Goal: Navigation & Orientation: Find specific page/section

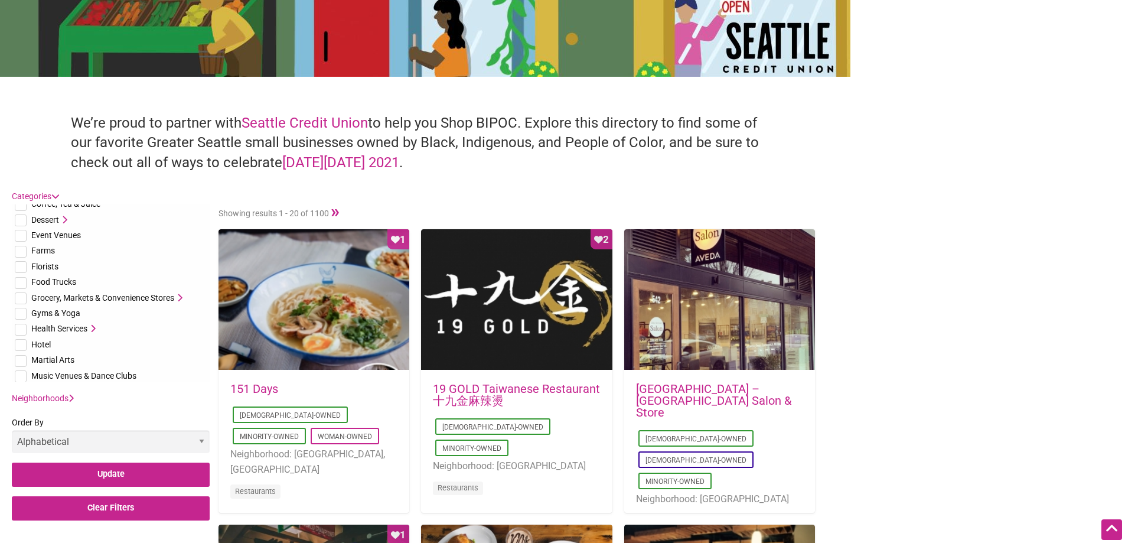
scroll to position [118, 0]
click at [22, 297] on input "checkbox" at bounding box center [21, 297] width 12 height 12
checkbox input "true"
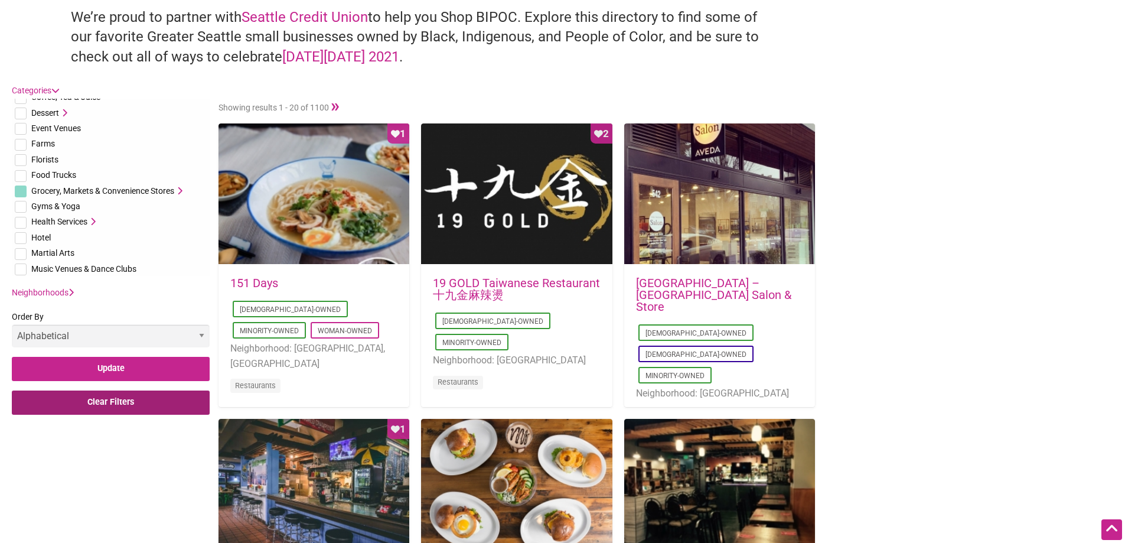
scroll to position [413, 0]
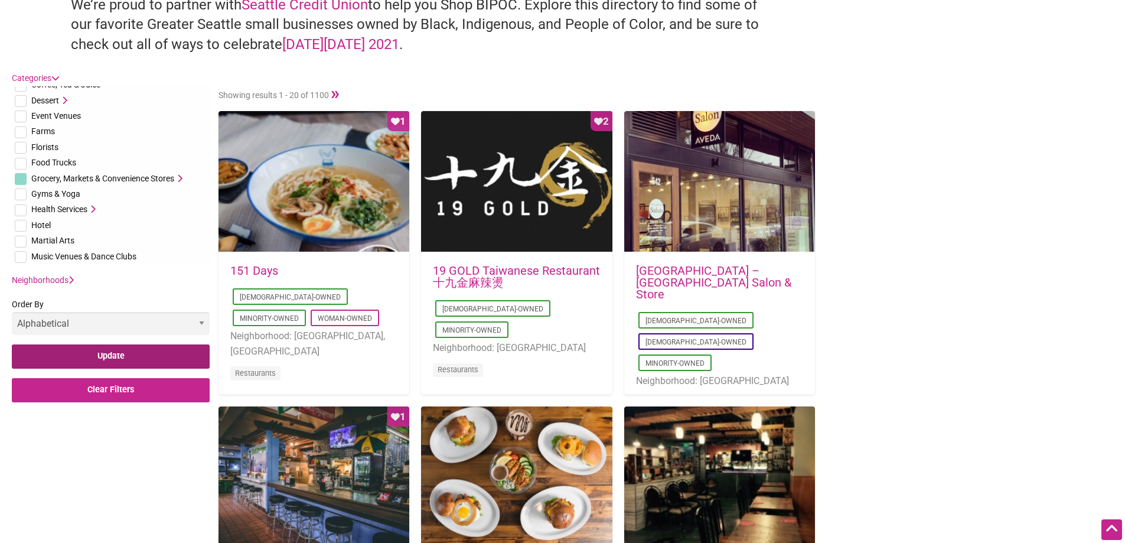
click at [108, 362] on input "Update" at bounding box center [111, 356] width 198 height 24
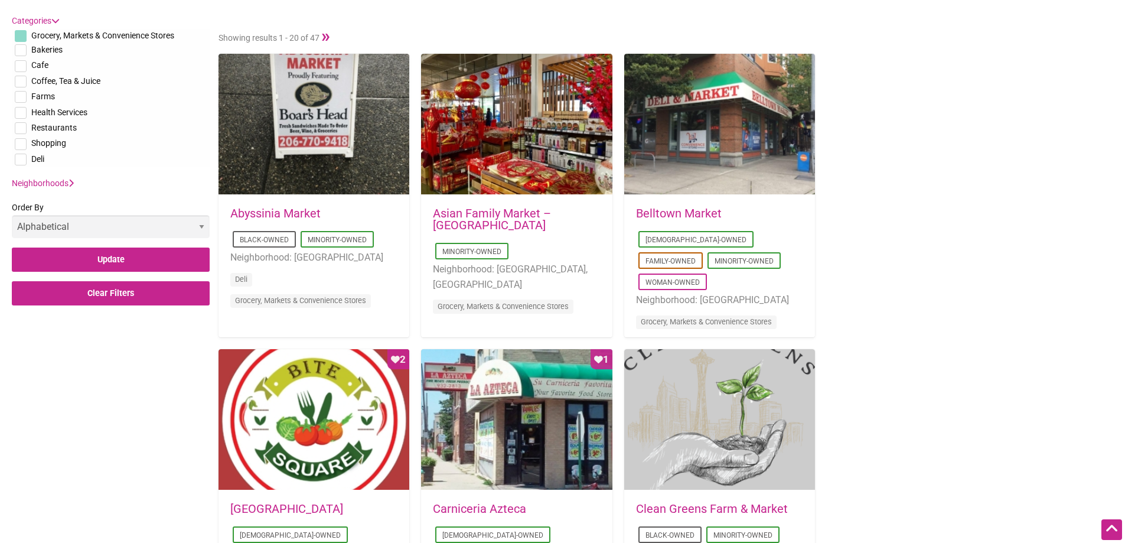
scroll to position [413, 0]
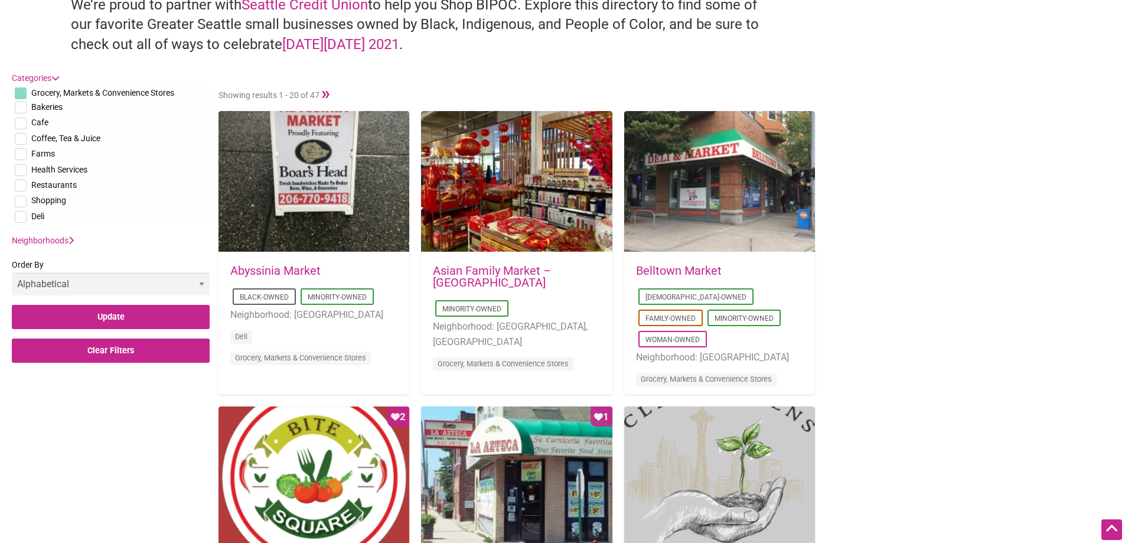
click at [74, 242] on icon at bounding box center [70, 240] width 5 height 8
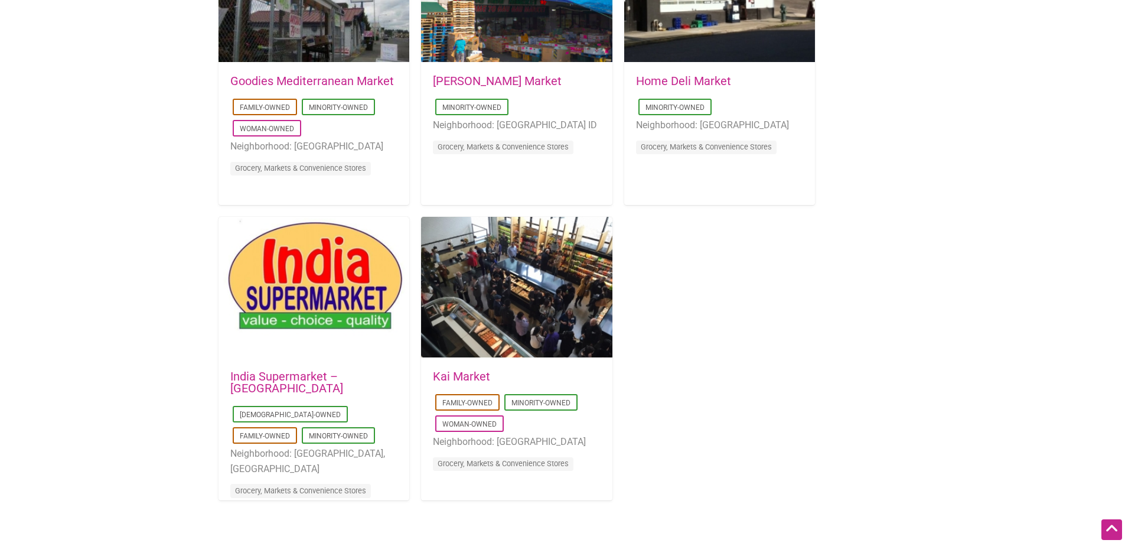
scroll to position [2125, 0]
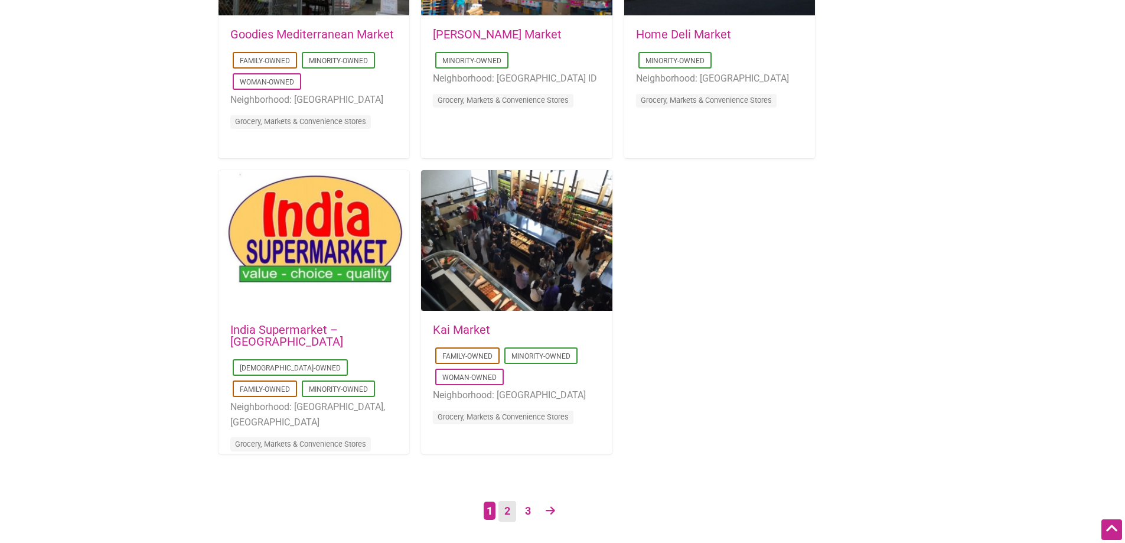
click at [508, 508] on link "2" at bounding box center [507, 511] width 18 height 21
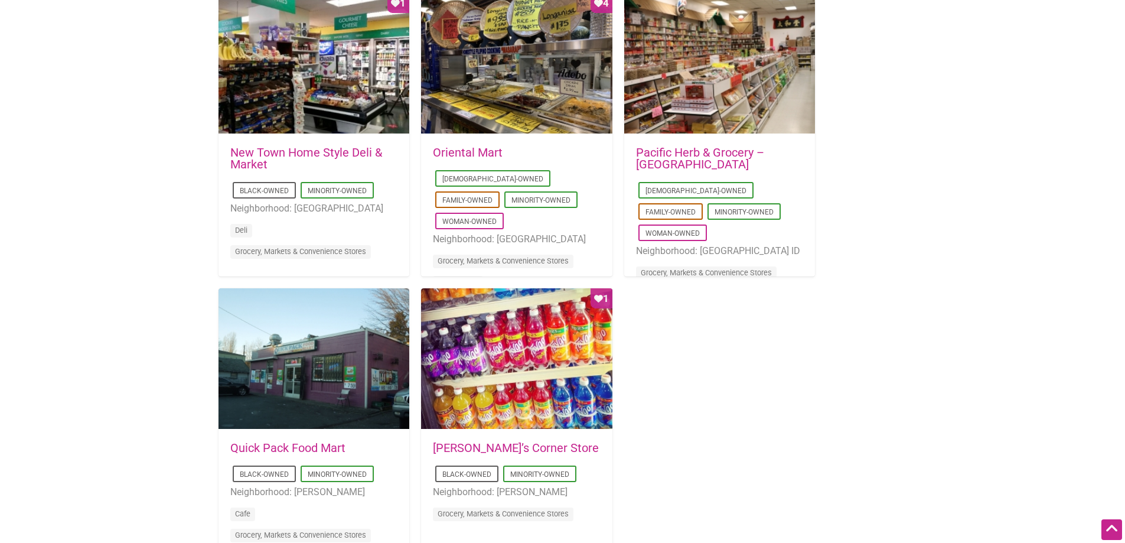
scroll to position [2244, 0]
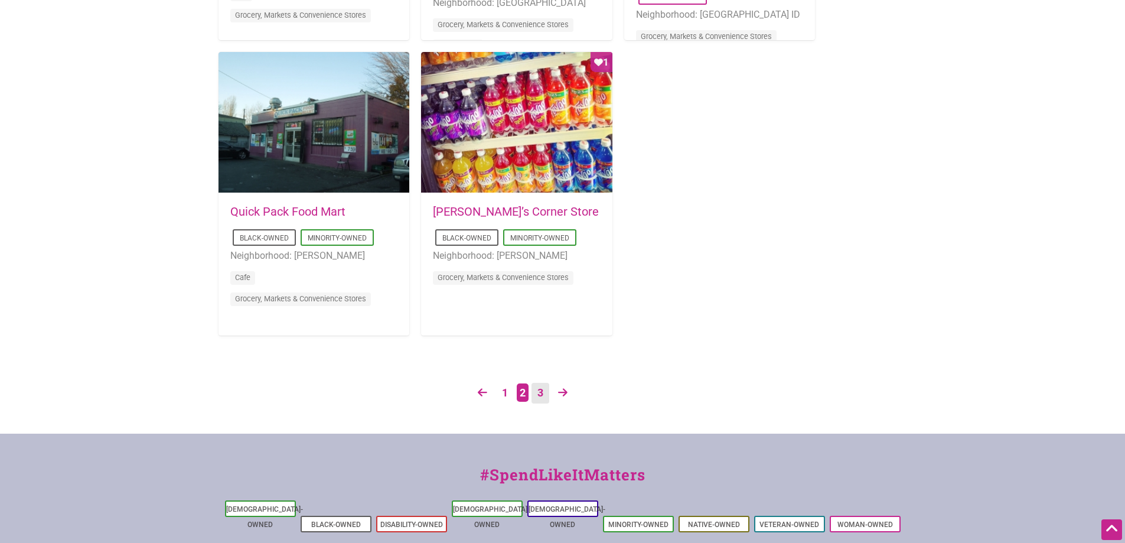
click at [535, 395] on link "3" at bounding box center [540, 393] width 18 height 21
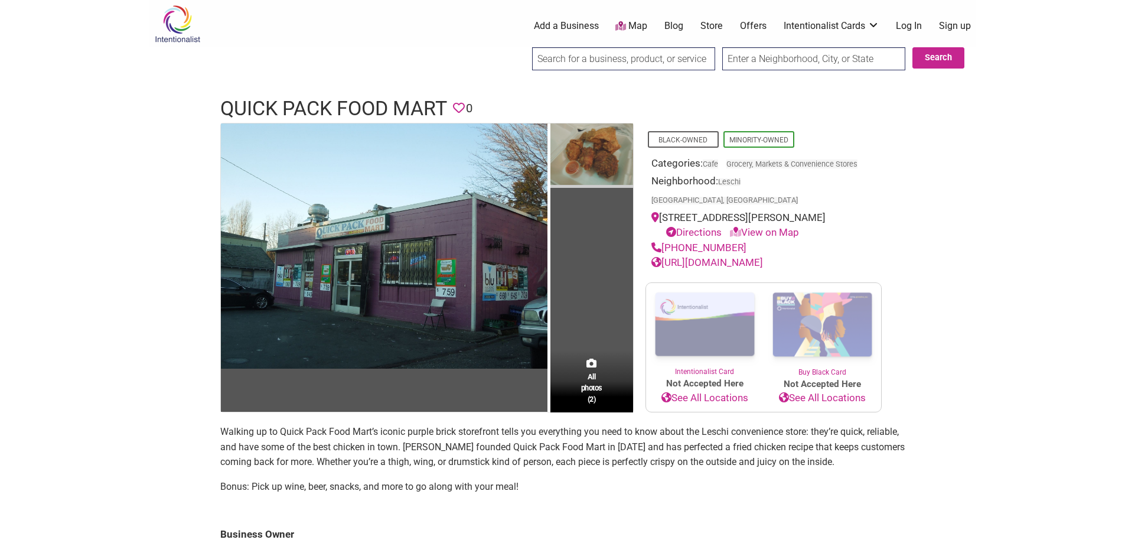
click at [606, 159] on img at bounding box center [591, 155] width 83 height 65
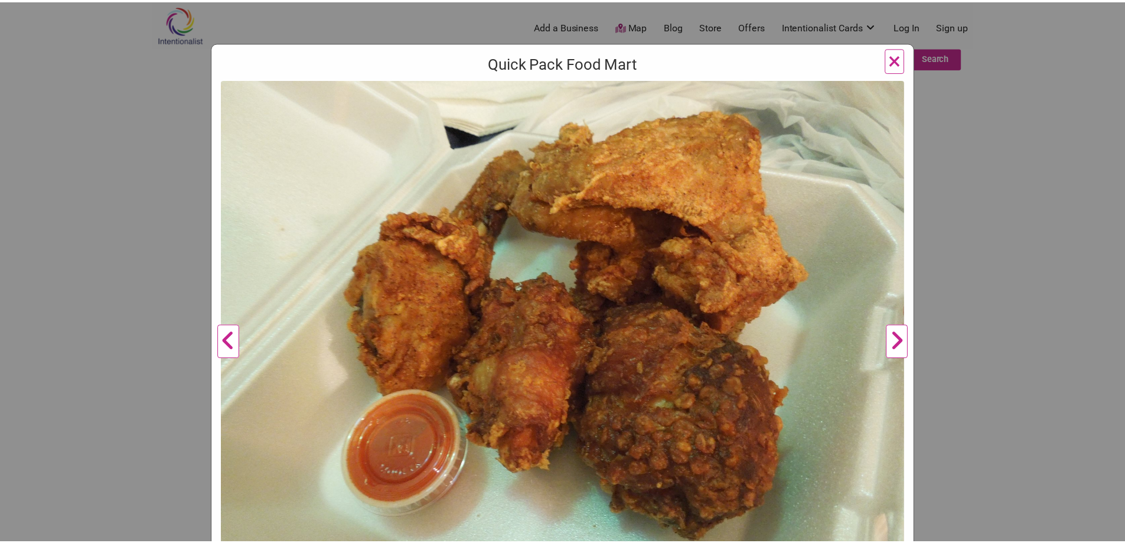
scroll to position [118, 0]
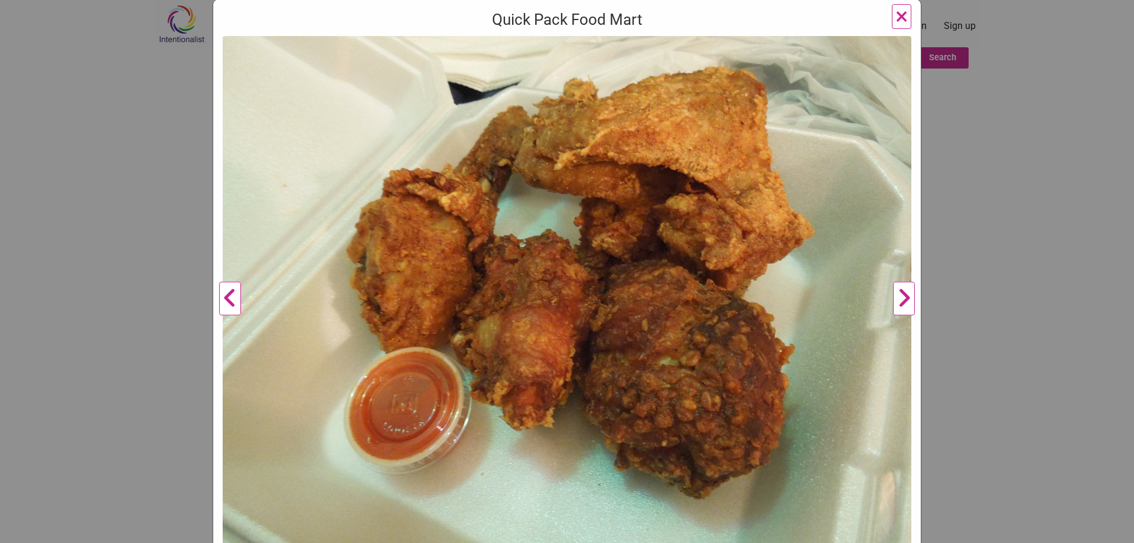
click at [883, 11] on h3 "Quick Pack Food Mart" at bounding box center [567, 19] width 688 height 21
click at [899, 15] on span "×" at bounding box center [901, 16] width 12 height 28
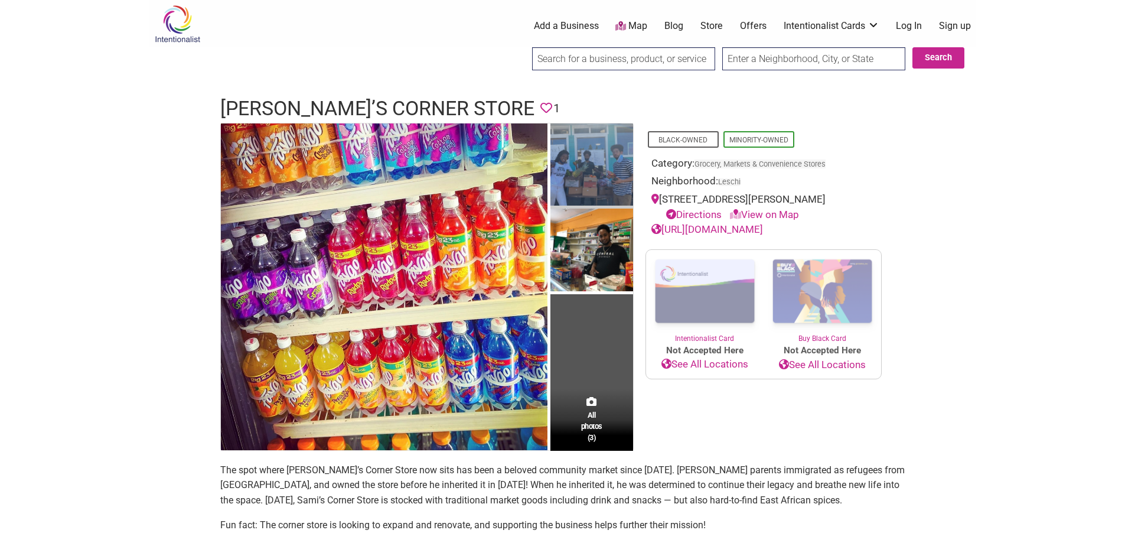
click at [593, 167] on img at bounding box center [591, 166] width 83 height 86
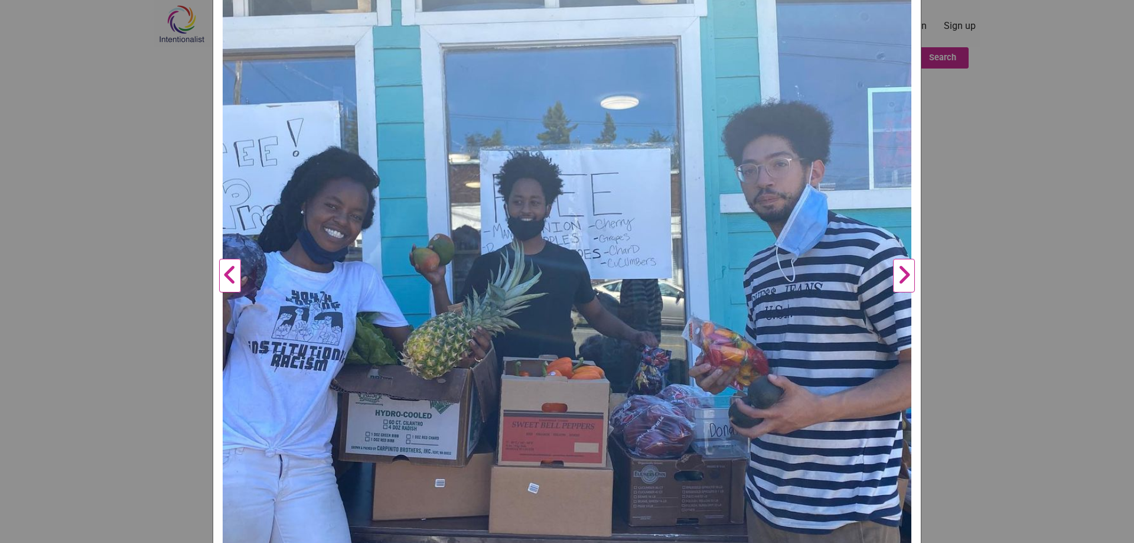
scroll to position [236, 0]
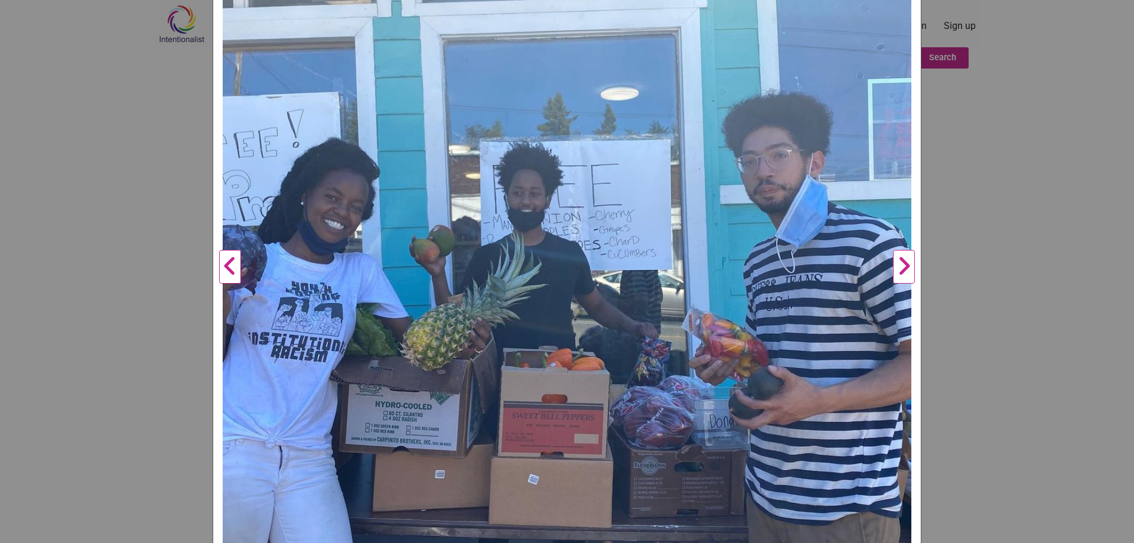
click at [900, 269] on button "Next" at bounding box center [903, 267] width 32 height 698
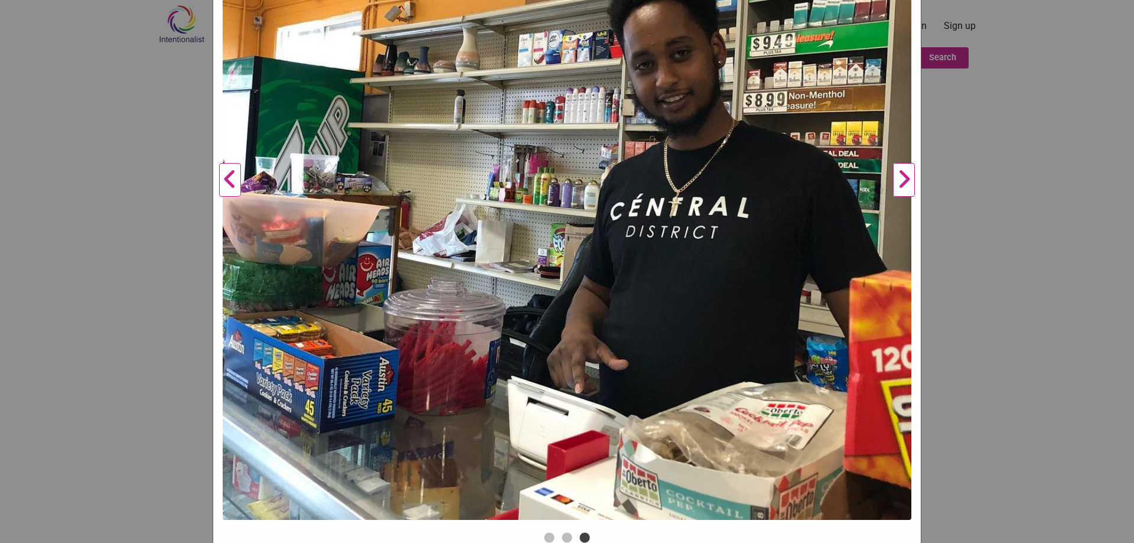
scroll to position [337, 0]
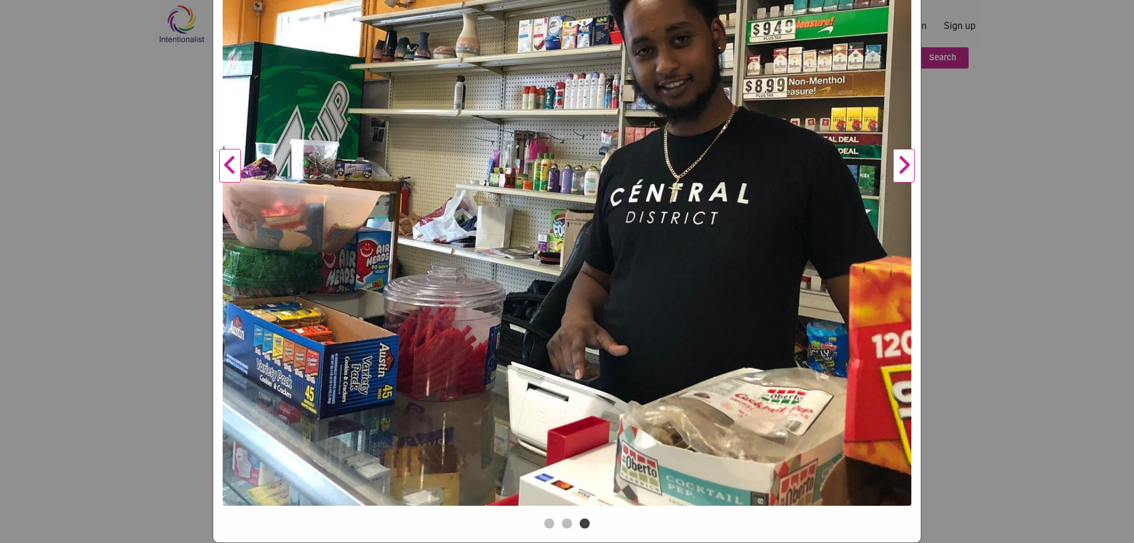
click at [903, 162] on button "Next" at bounding box center [903, 166] width 32 height 698
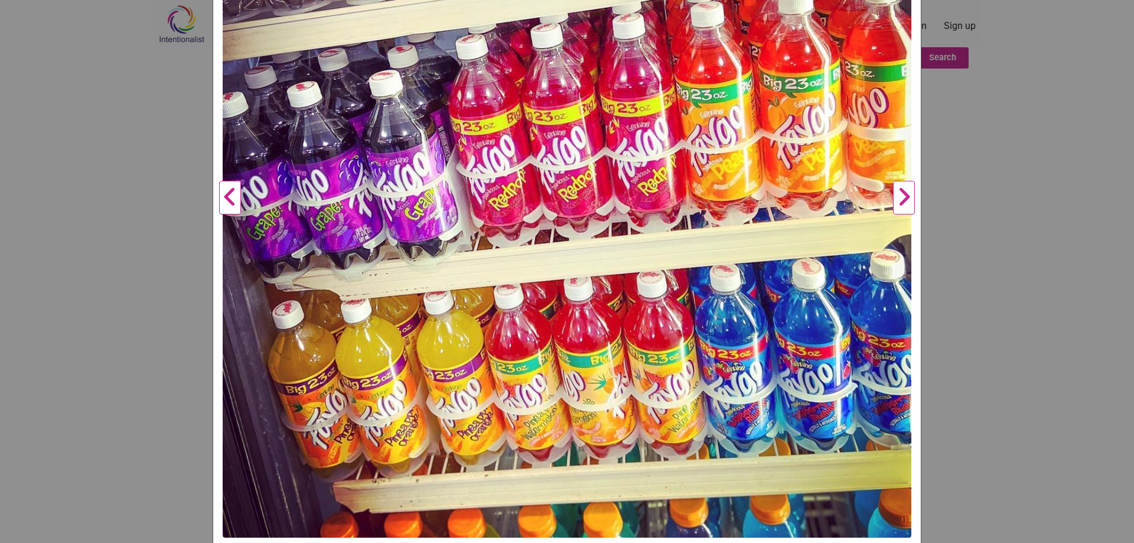
scroll to position [278, 0]
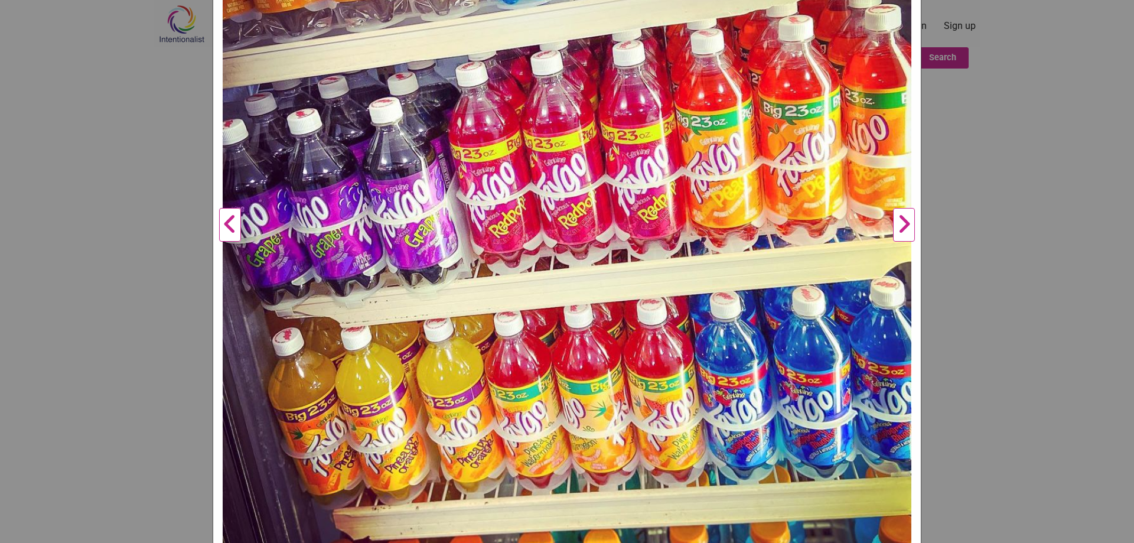
click at [896, 214] on button "Next" at bounding box center [903, 225] width 32 height 698
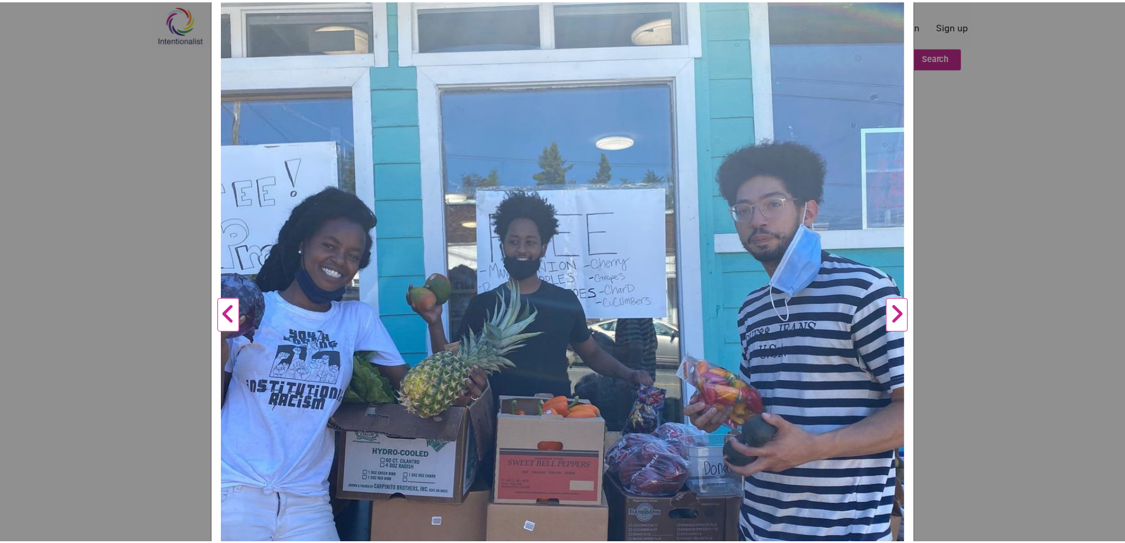
scroll to position [101, 0]
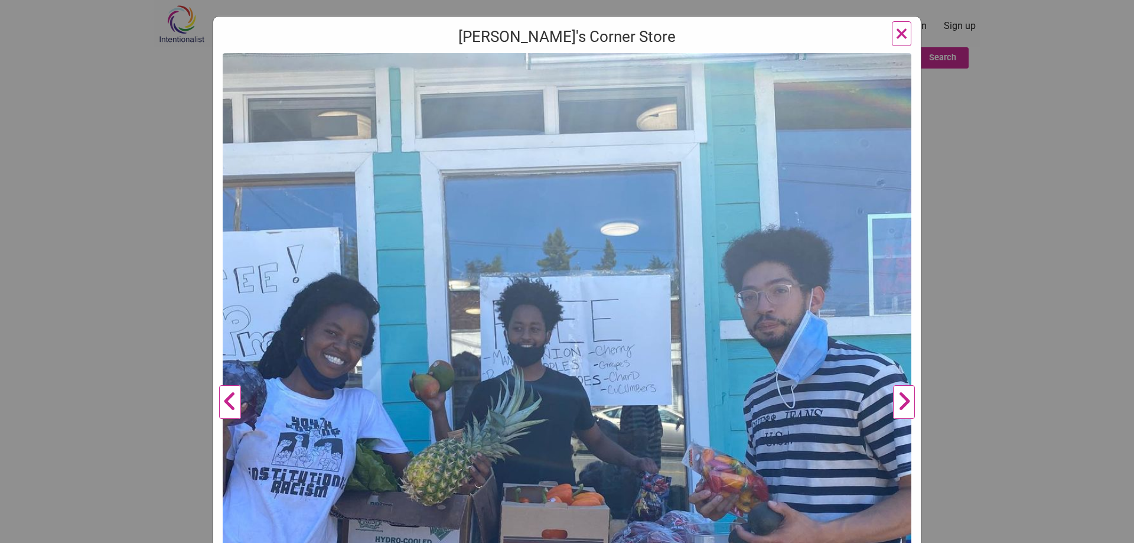
click at [895, 33] on span "×" at bounding box center [901, 33] width 12 height 28
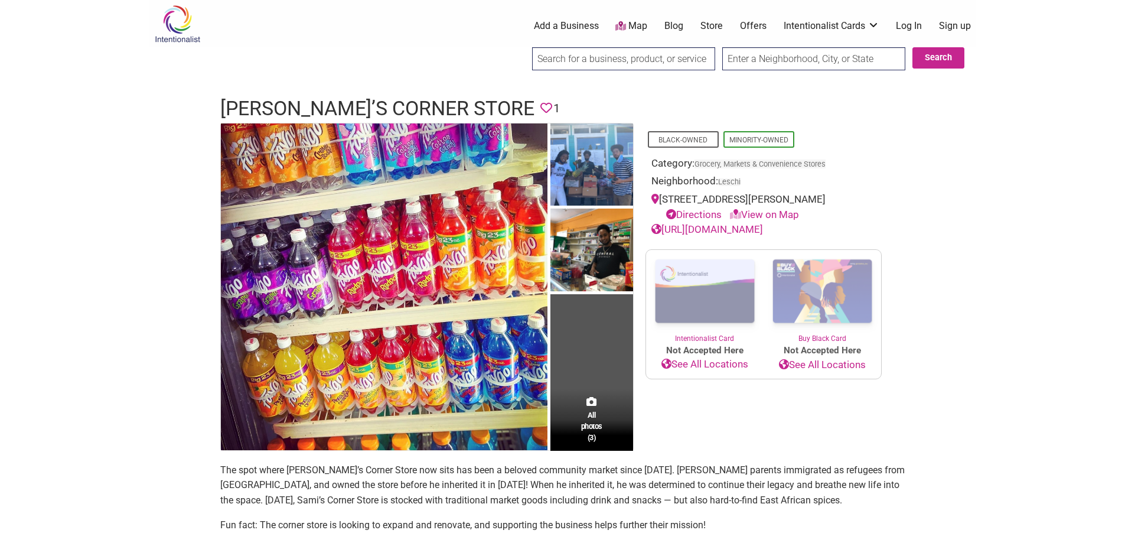
click at [1043, 160] on body "× Menu 0 Add a Business Map Blog Store Offers Intentionalist Cards Buy Black Ca…" at bounding box center [562, 271] width 1125 height 543
